Goal: Task Accomplishment & Management: Complete application form

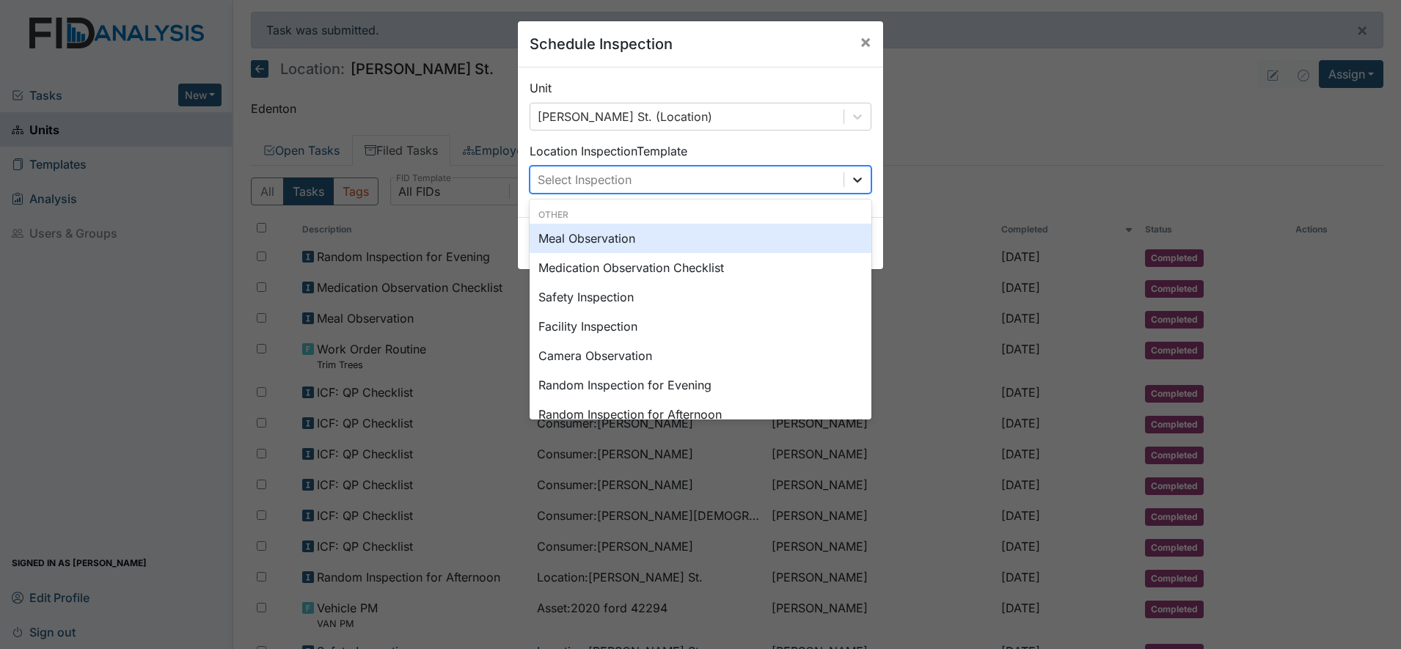
click at [850, 175] on icon at bounding box center [857, 179] width 15 height 15
click at [597, 240] on div "Meal Observation" at bounding box center [700, 238] width 342 height 29
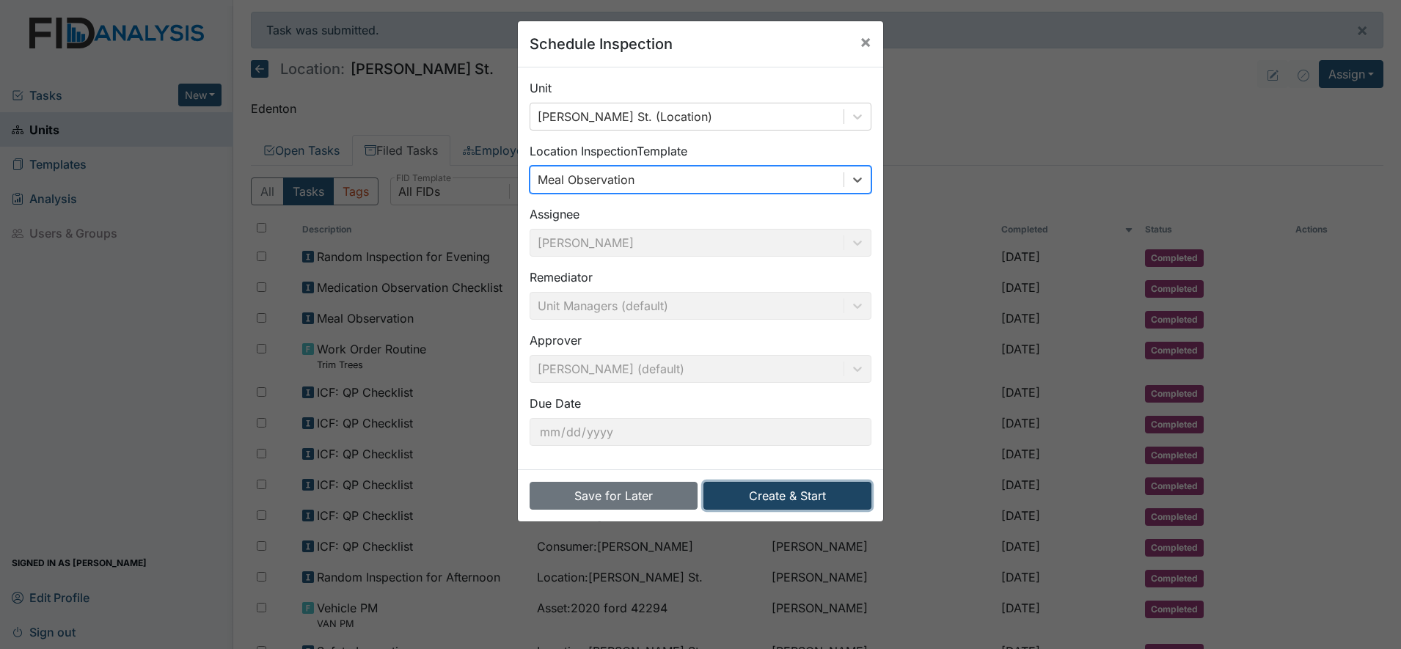
click at [780, 493] on button "Create & Start" at bounding box center [787, 496] width 168 height 28
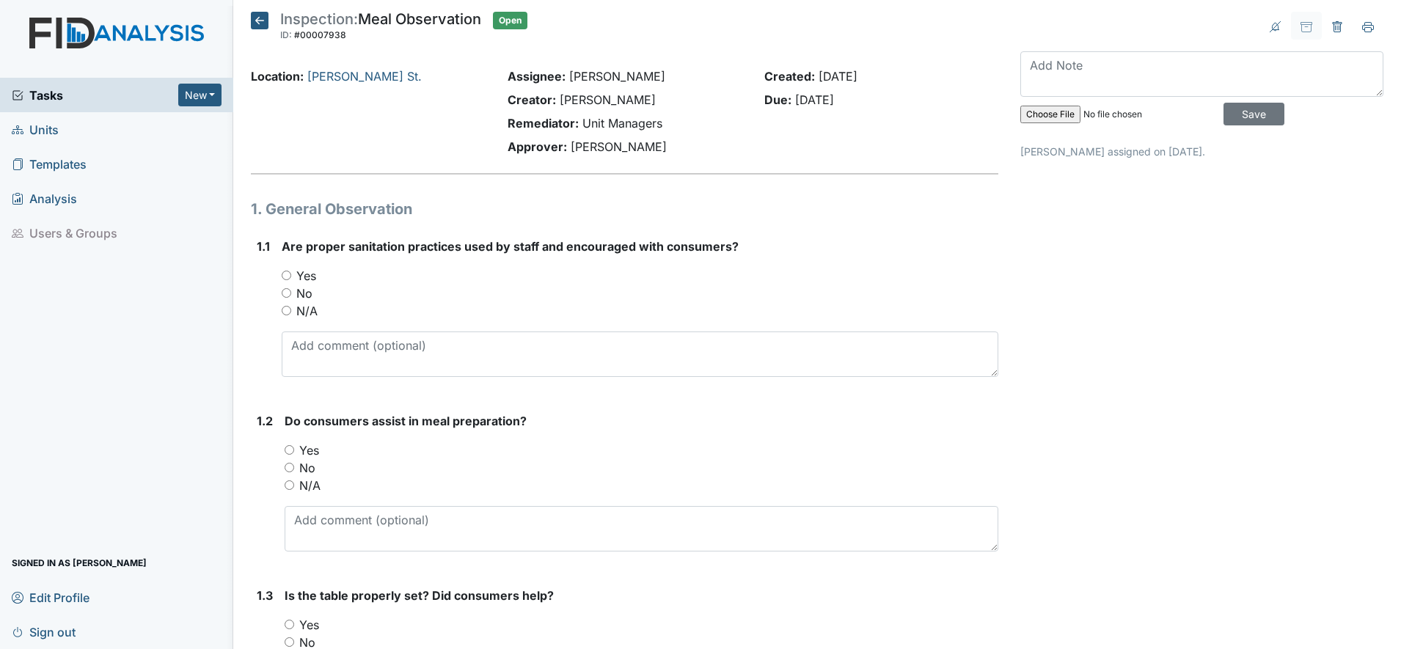
click at [290, 278] on input "Yes" at bounding box center [287, 276] width 10 height 10
radio input "true"
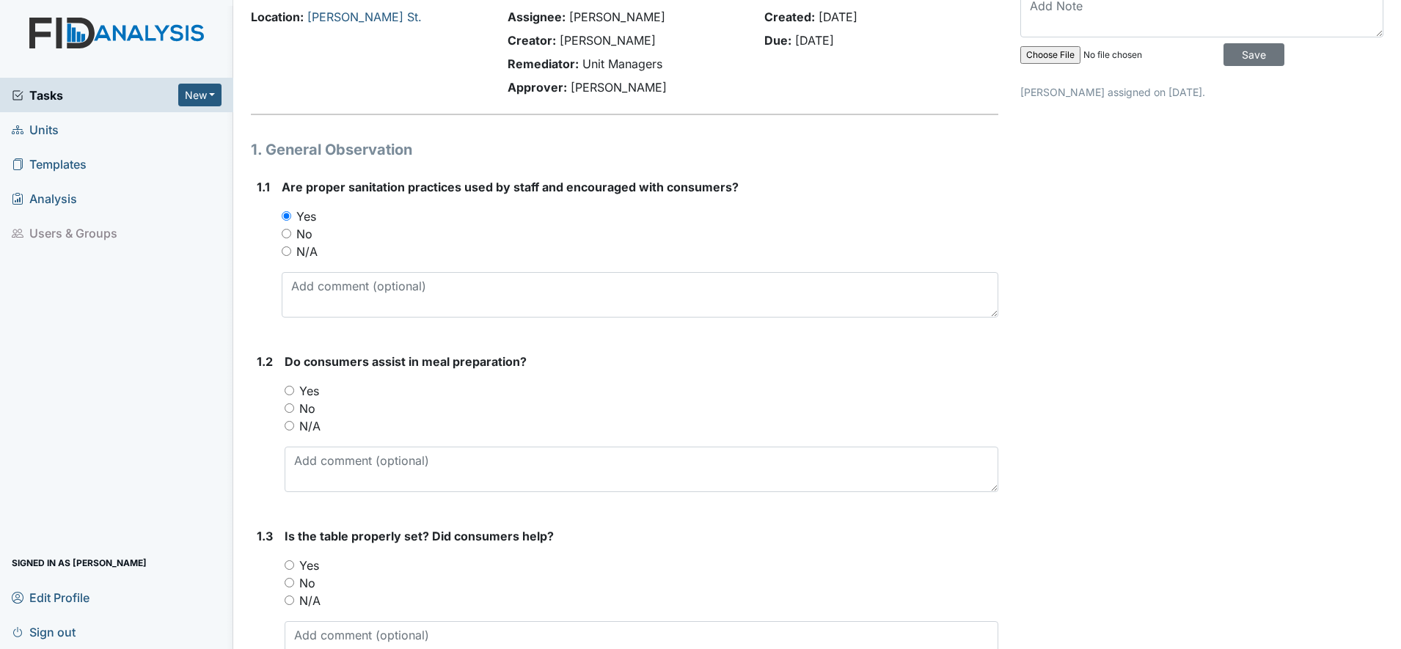
scroll to position [92, 0]
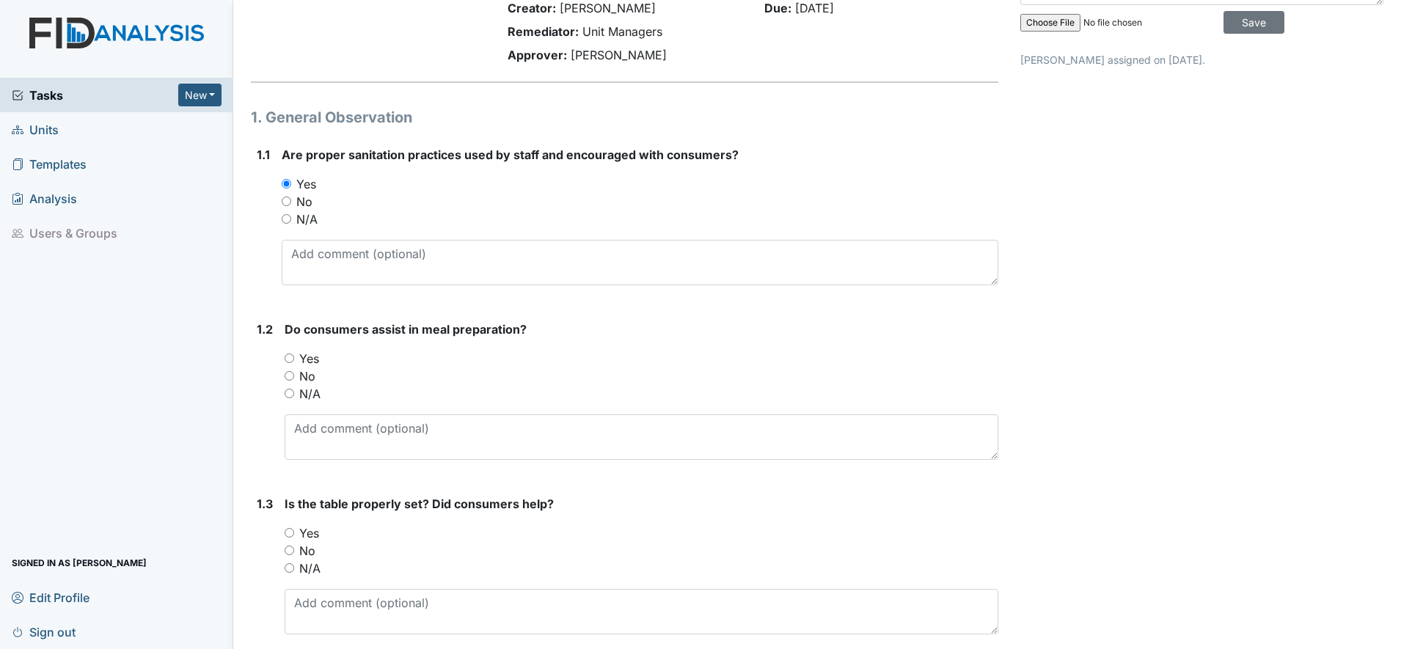
click at [292, 356] on input "Yes" at bounding box center [290, 358] width 10 height 10
radio input "true"
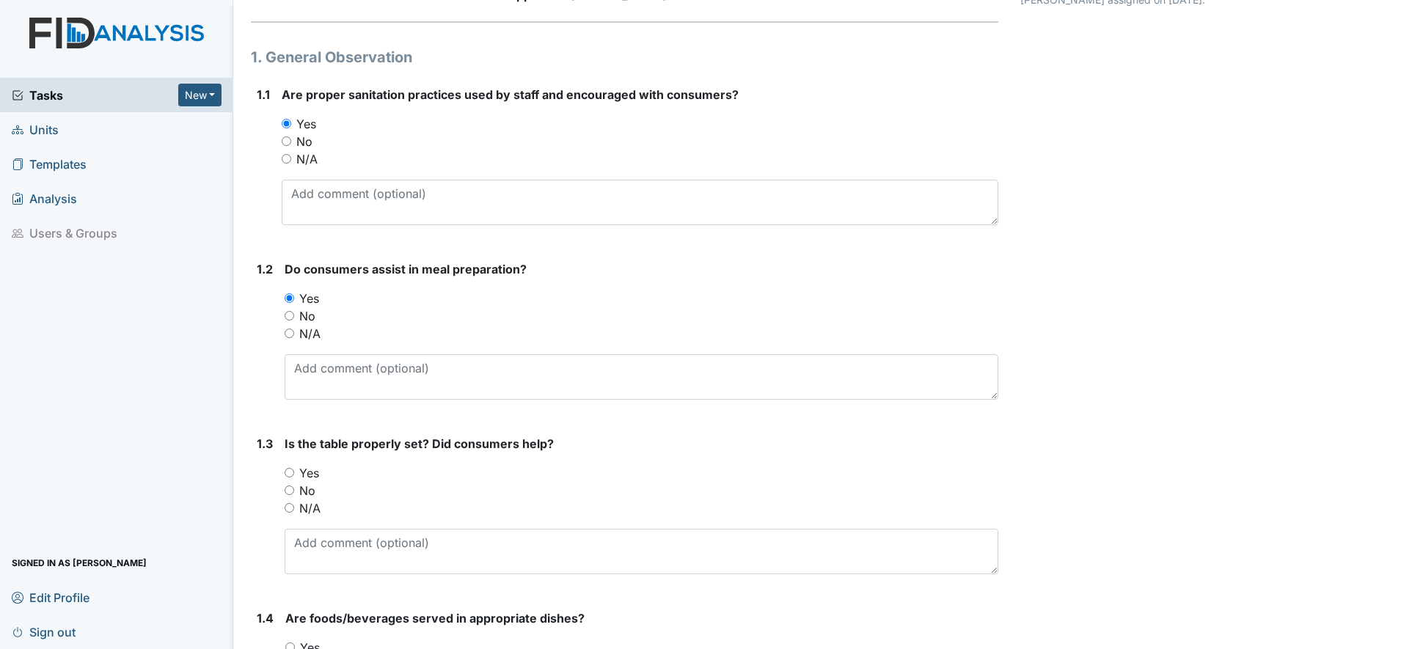
scroll to position [183, 0]
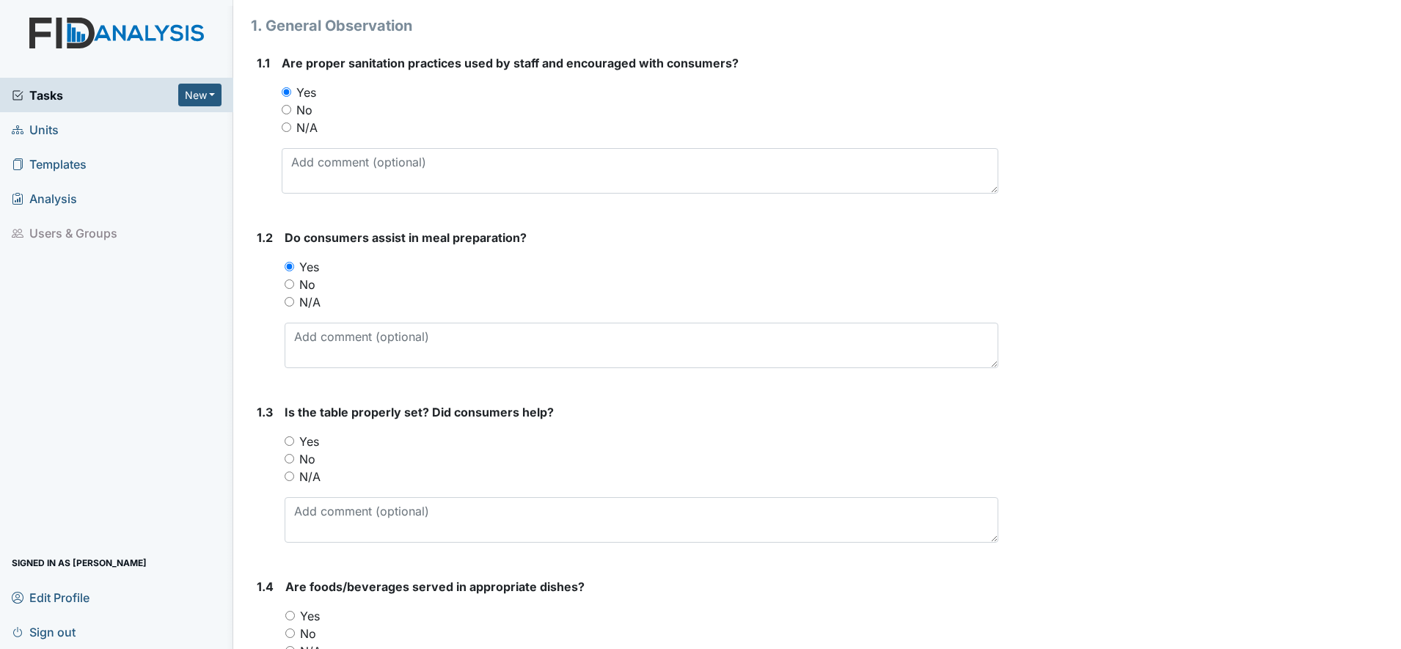
click at [293, 441] on input "Yes" at bounding box center [290, 441] width 10 height 10
radio input "true"
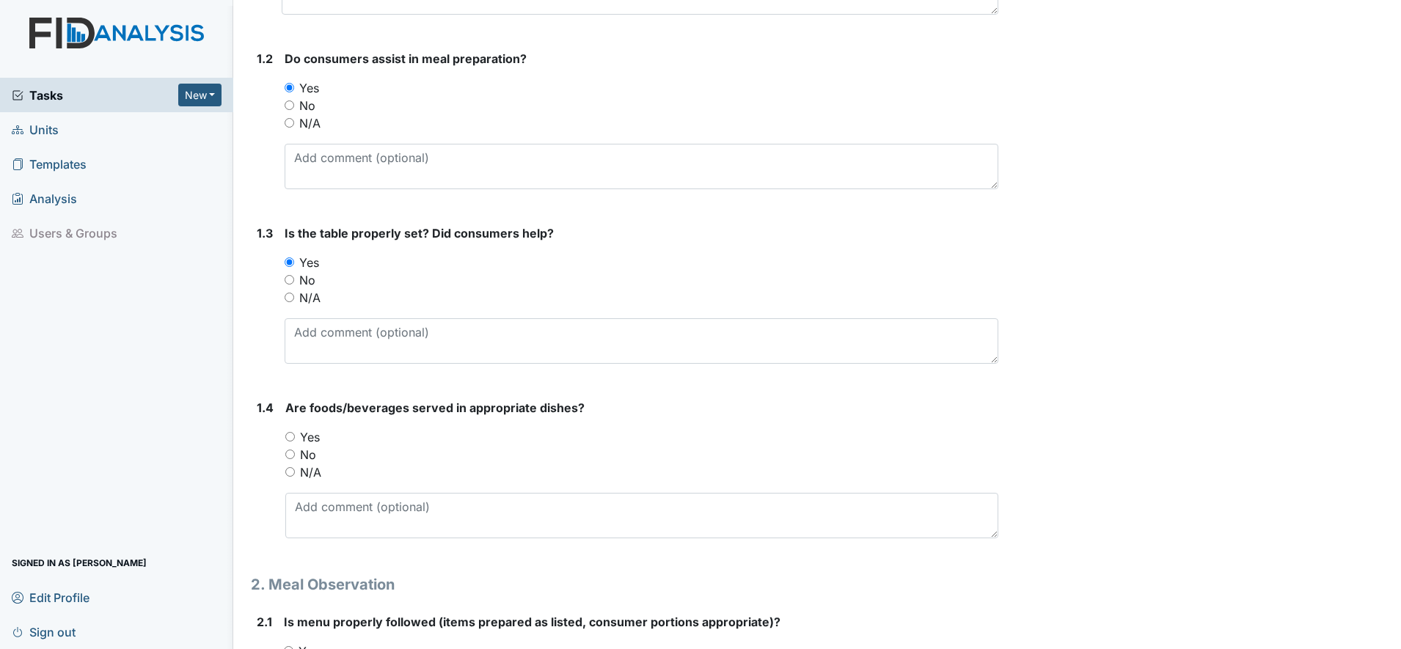
scroll to position [367, 0]
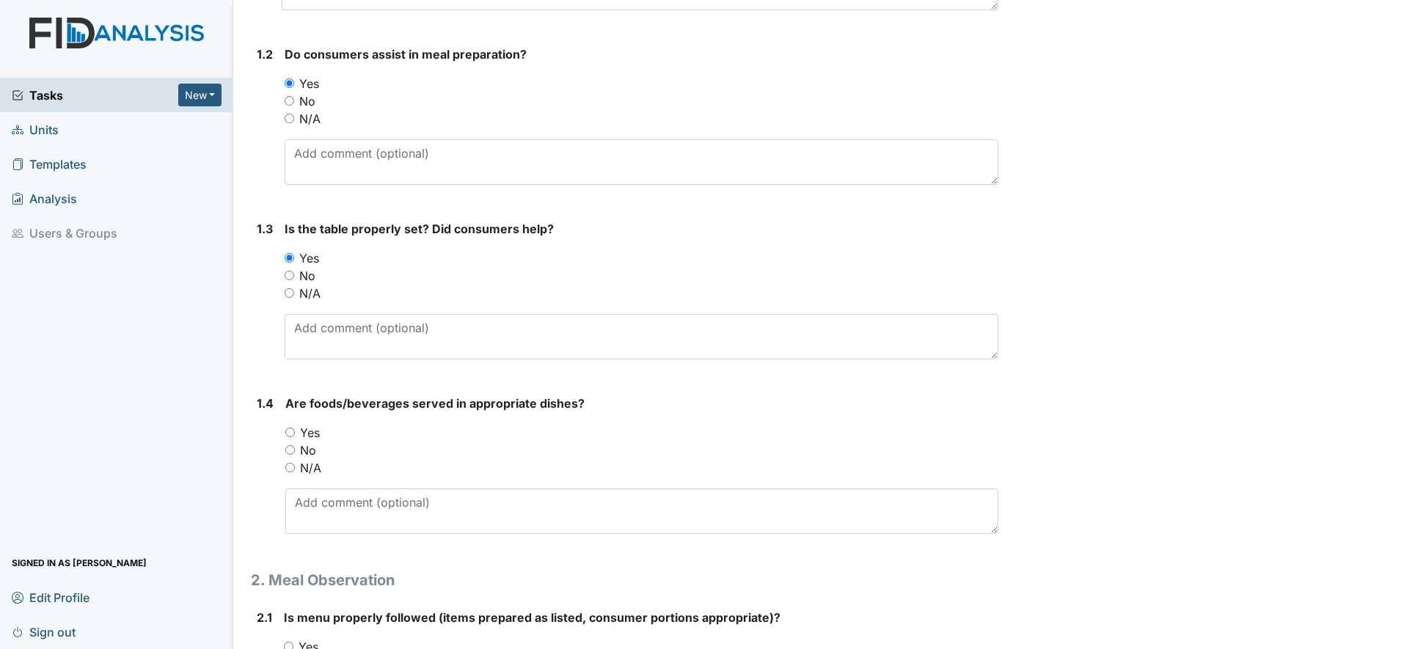
click at [287, 435] on input "Yes" at bounding box center [290, 433] width 10 height 10
radio input "true"
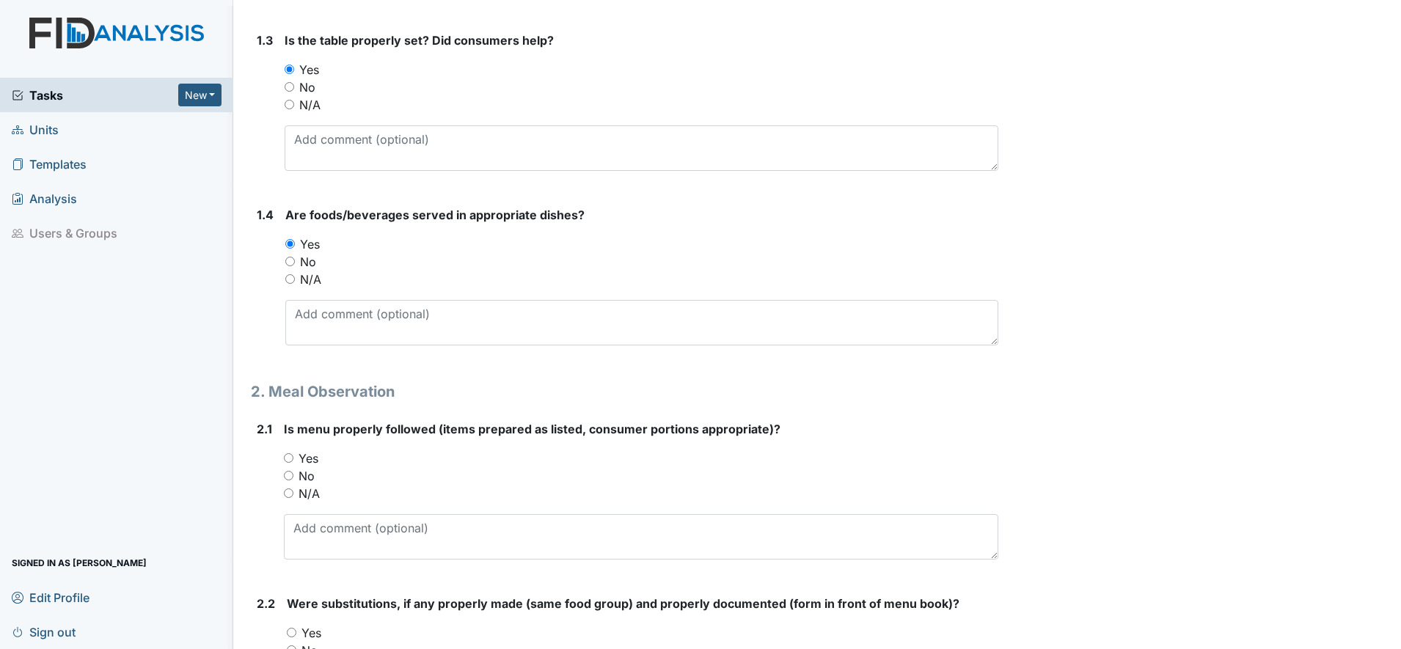
scroll to position [642, 0]
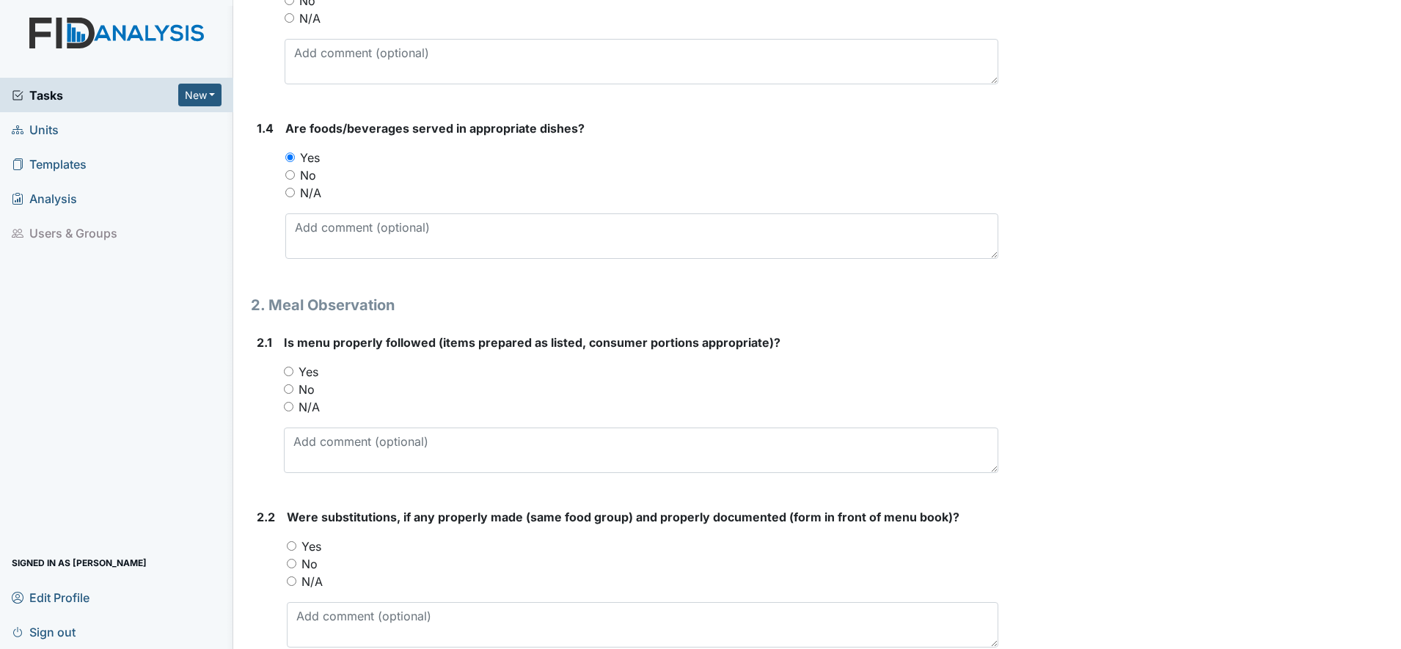
click at [286, 373] on input "Yes" at bounding box center [289, 372] width 10 height 10
radio input "true"
click at [293, 581] on input "N/A" at bounding box center [292, 581] width 10 height 10
radio input "true"
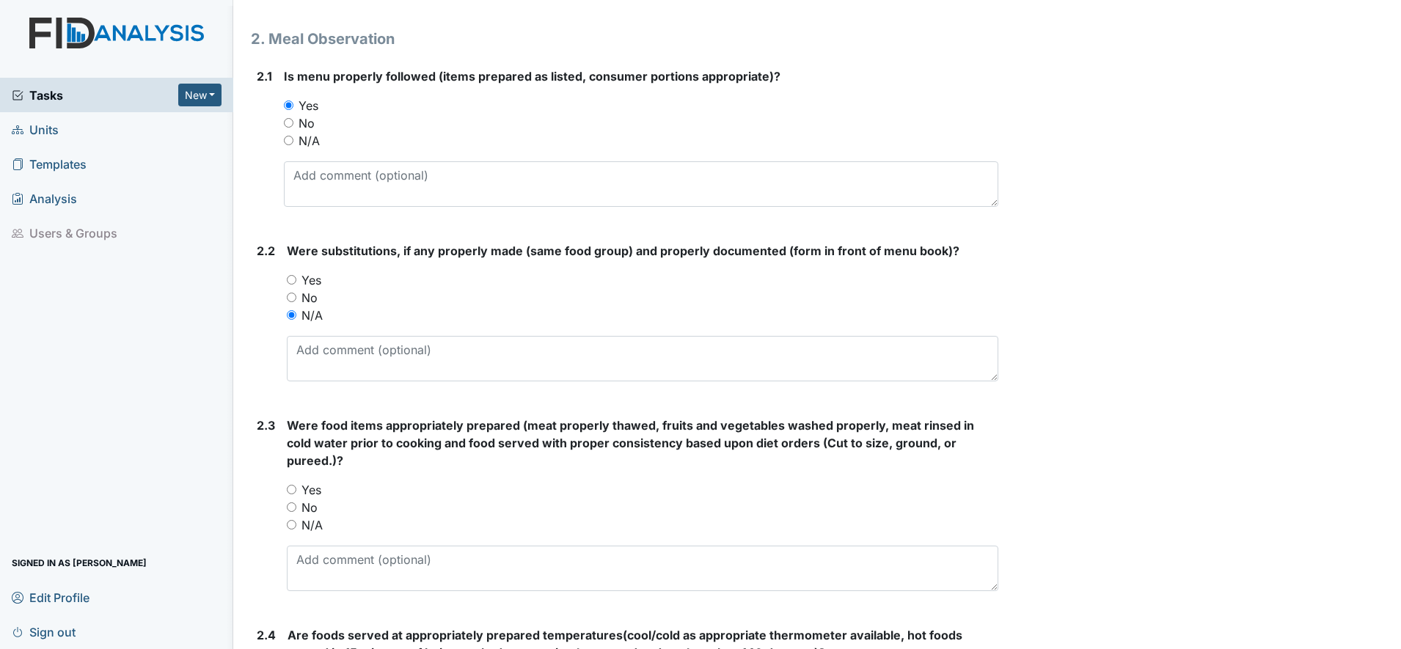
scroll to position [917, 0]
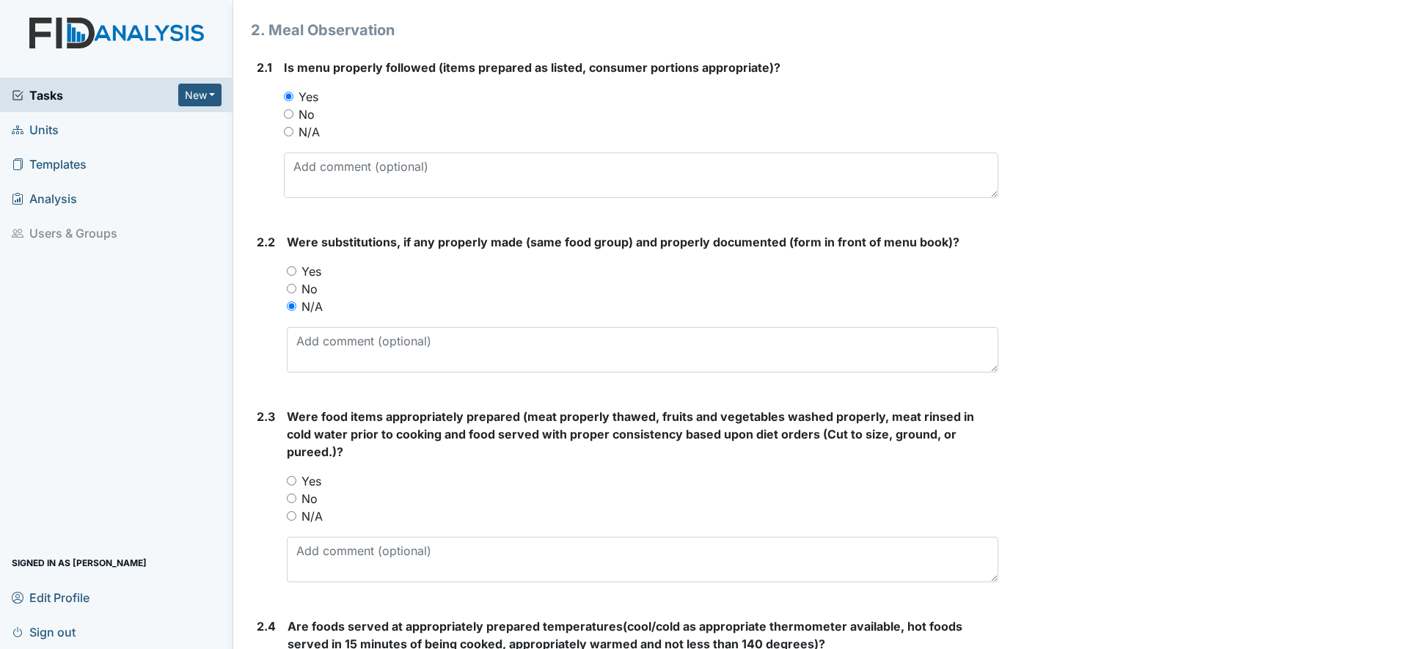
click at [294, 480] on input "Yes" at bounding box center [292, 481] width 10 height 10
radio input "true"
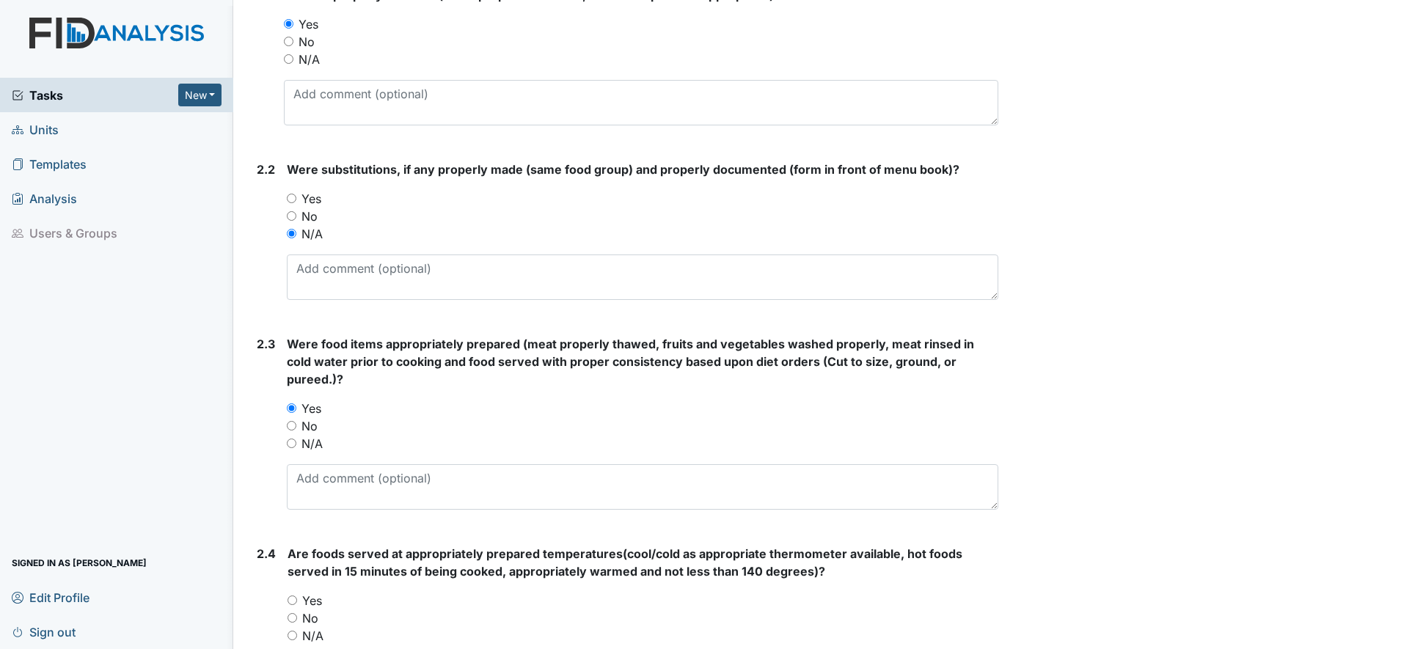
scroll to position [1192, 0]
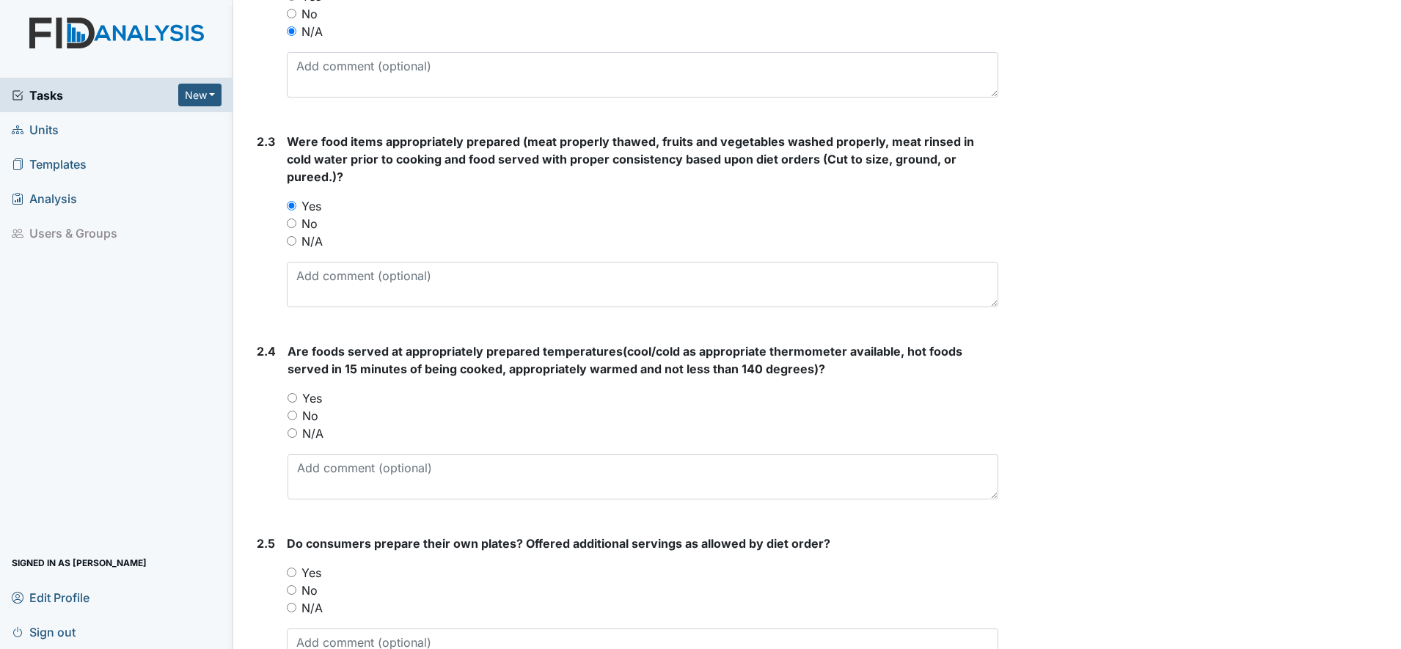
click at [298, 403] on div "Yes" at bounding box center [642, 398] width 711 height 18
click at [294, 397] on input "Yes" at bounding box center [292, 398] width 10 height 10
radio input "true"
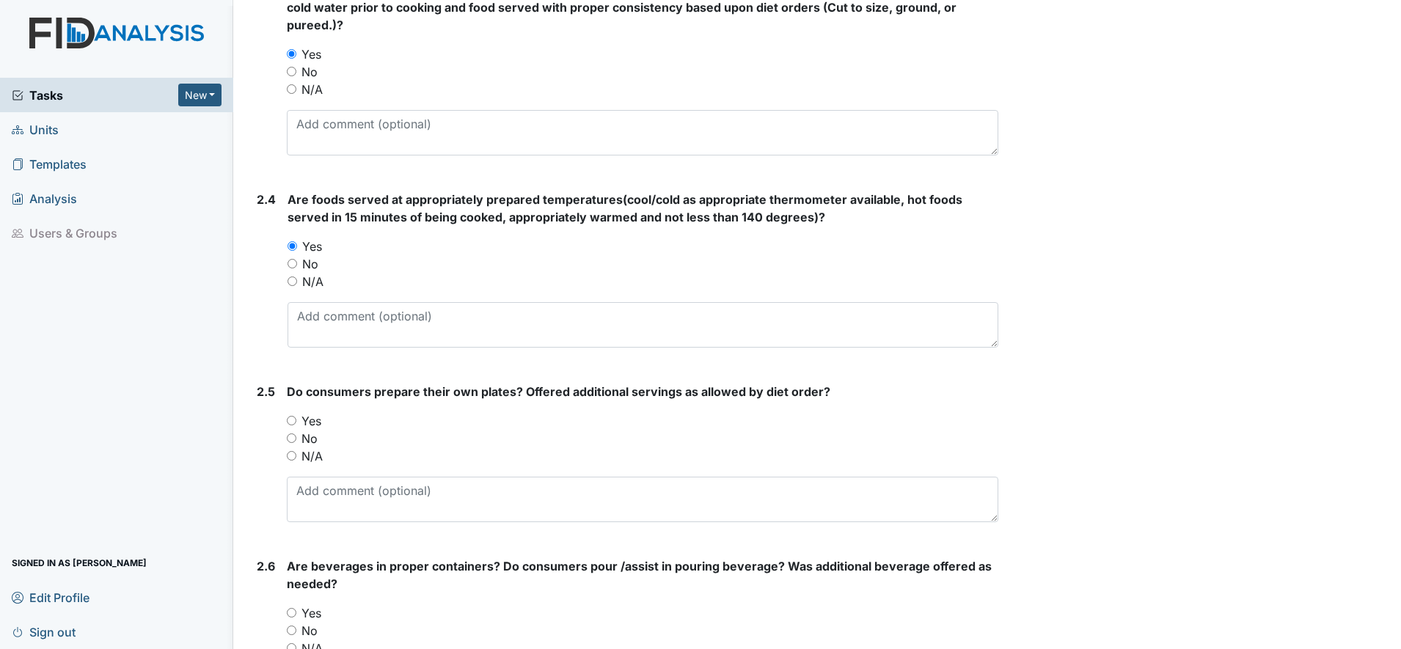
scroll to position [1375, 0]
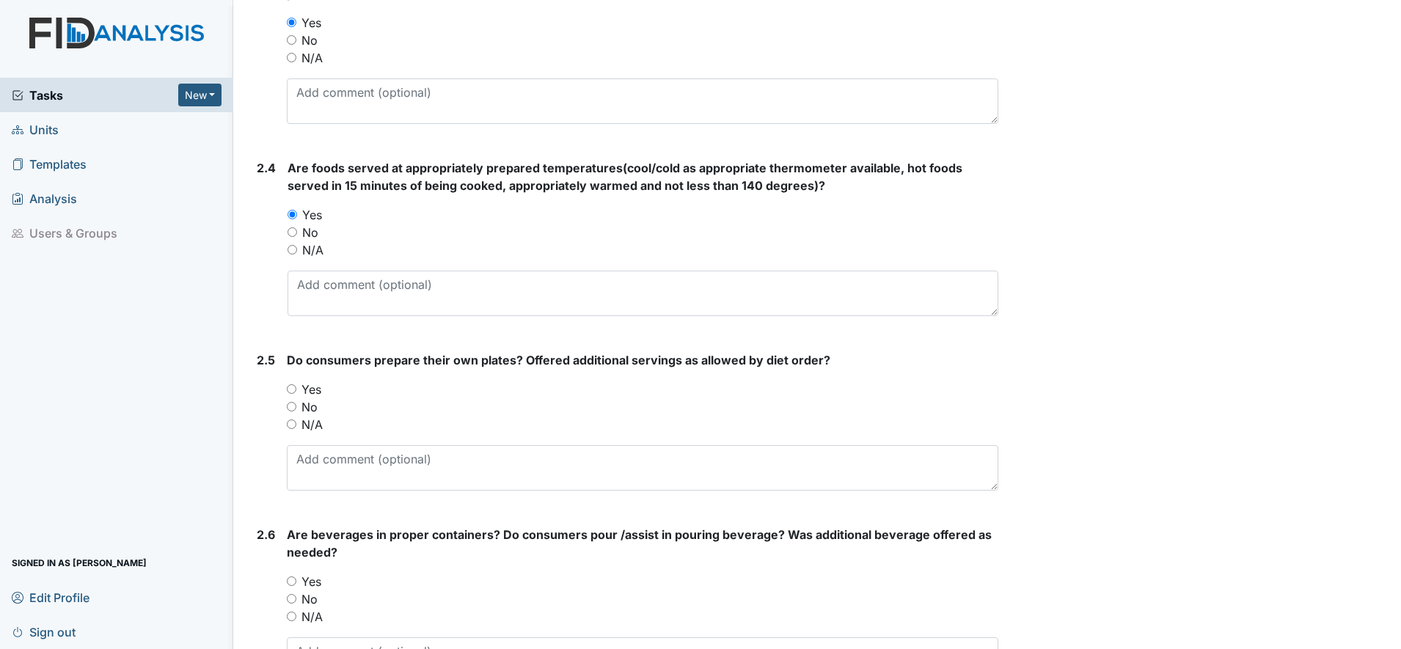
click at [292, 392] on input "Yes" at bounding box center [292, 389] width 10 height 10
radio input "true"
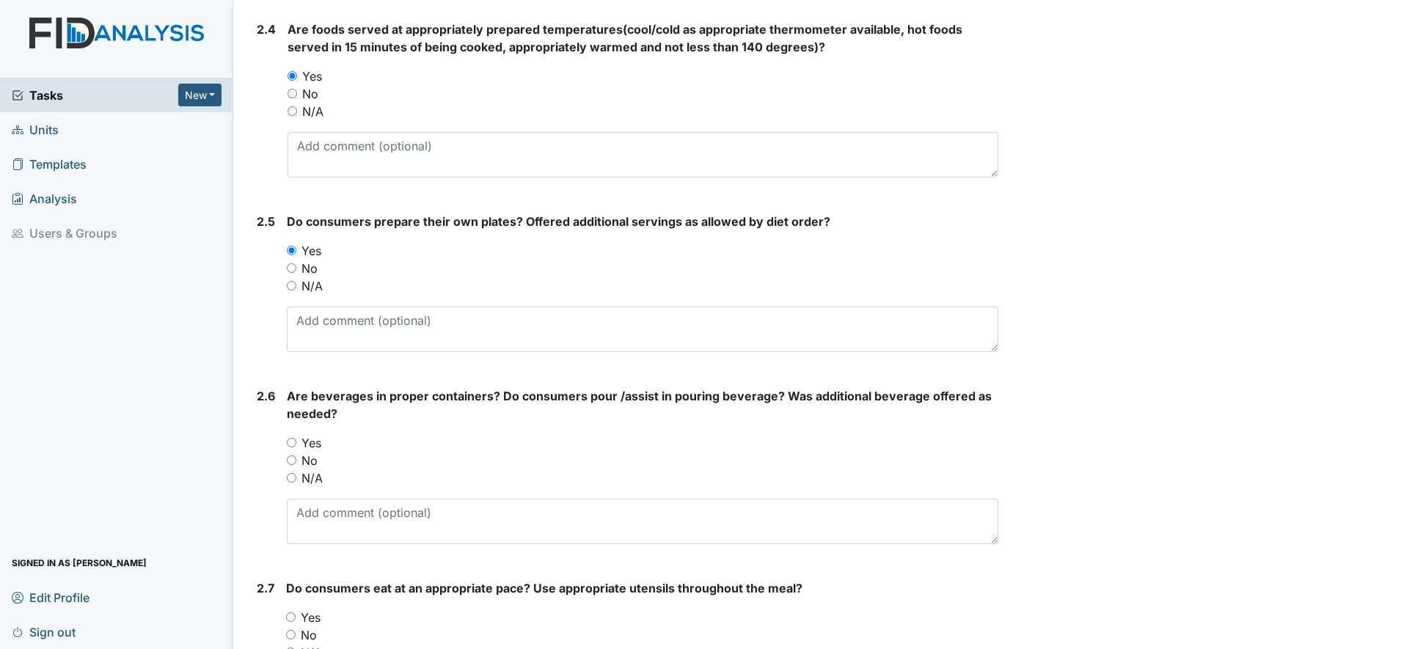
scroll to position [1558, 0]
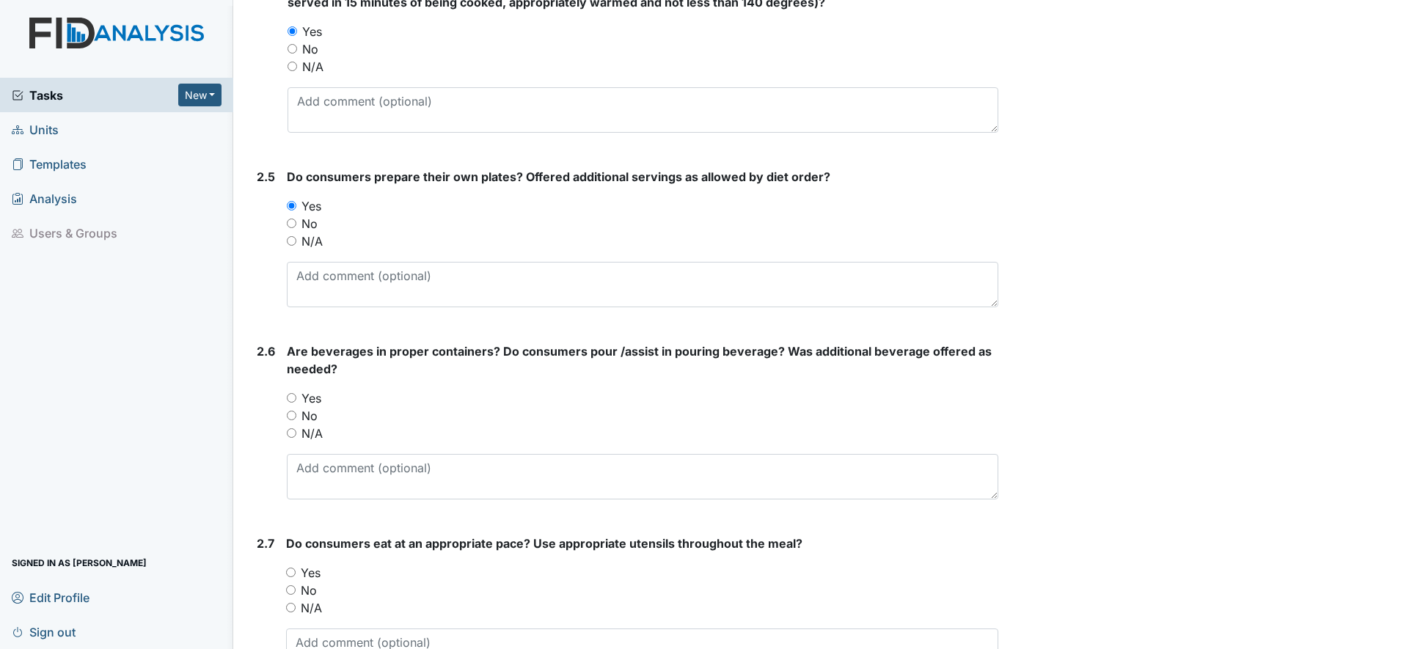
click at [298, 400] on div "Yes" at bounding box center [642, 398] width 711 height 18
click at [290, 397] on input "Yes" at bounding box center [292, 398] width 10 height 10
radio input "true"
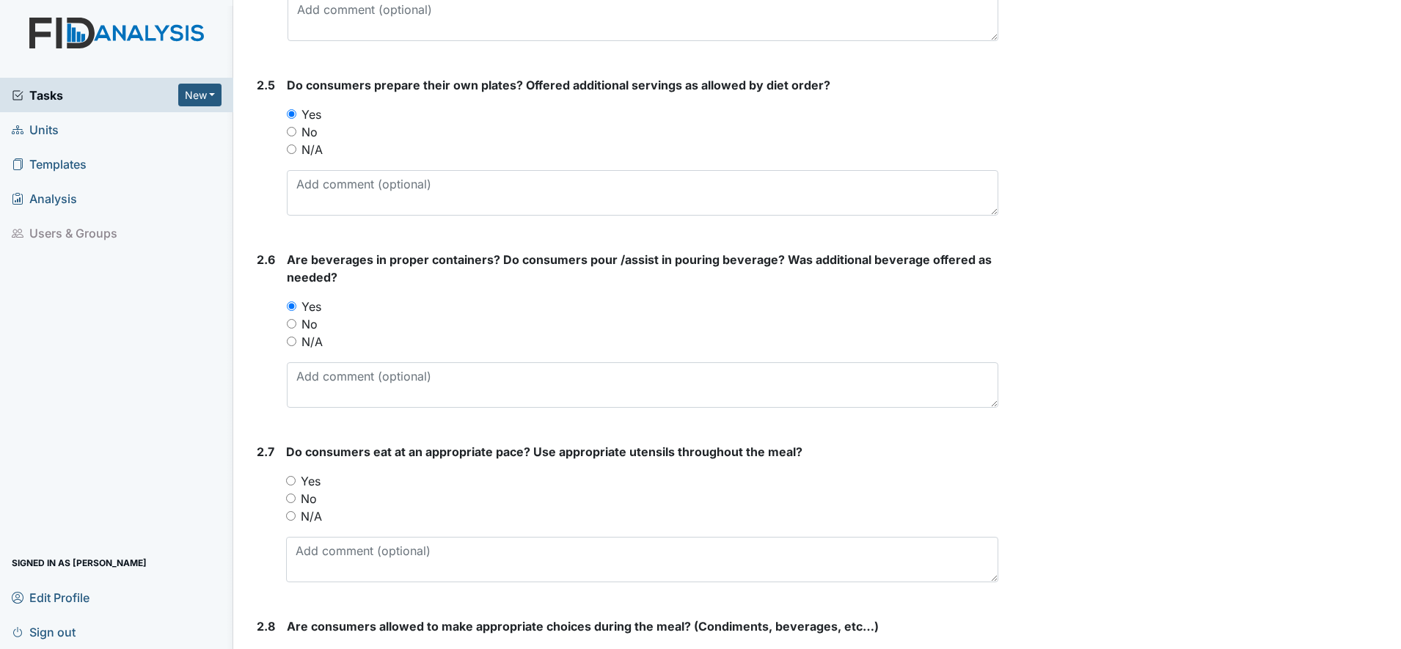
scroll to position [1742, 0]
